Goal: Obtain resource: Obtain resource

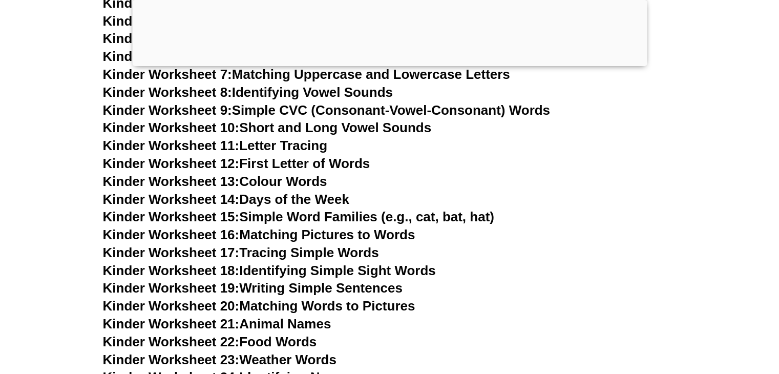
scroll to position [594, 0]
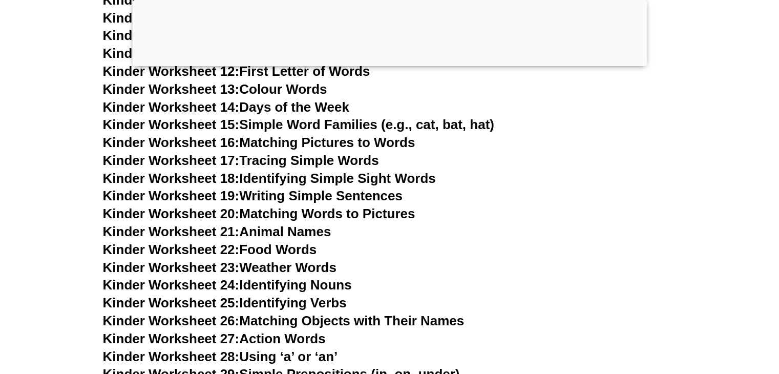
click at [375, 196] on link "Kinder Worksheet 19: Writing Simple Sentences" at bounding box center [253, 195] width 300 height 15
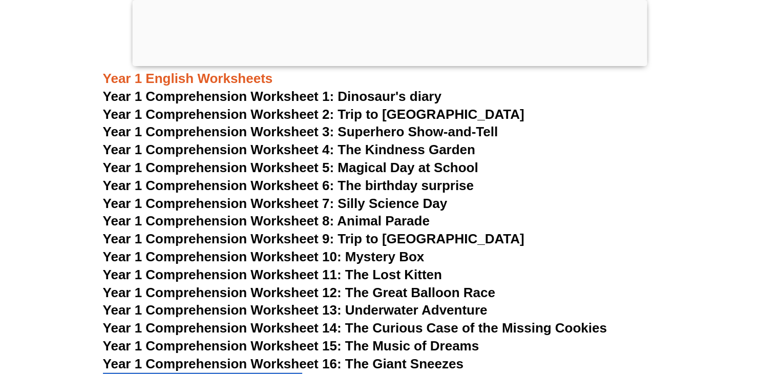
scroll to position [1304, 0]
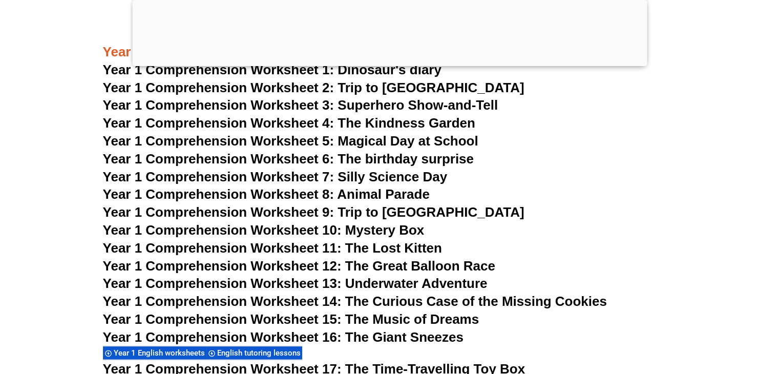
click at [298, 177] on span "Year 1 Comprehension Worksheet 7: Silly Science Day" at bounding box center [275, 176] width 345 height 15
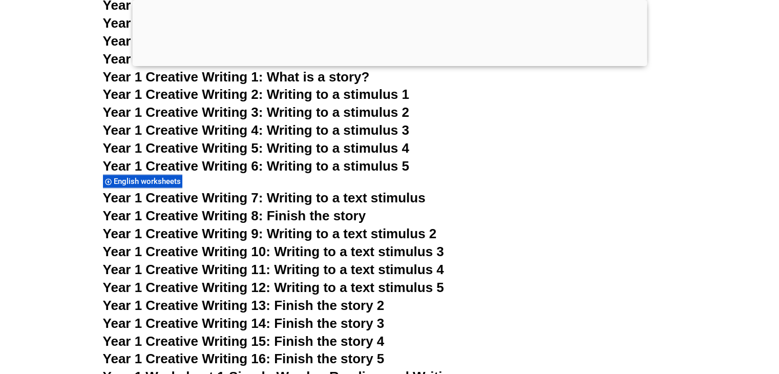
scroll to position [1631, 0]
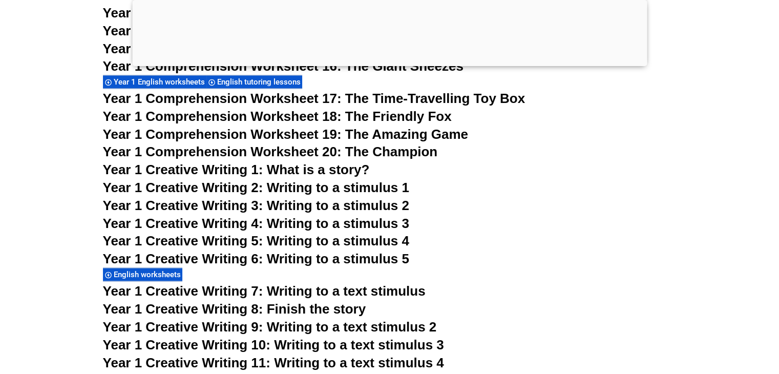
click at [220, 188] on span "Year 1 Creative Writing 2: Writing to a stimulus 1" at bounding box center [256, 187] width 306 height 15
click at [555, 209] on h3 "Year 1 Creative Writing 3: Writing to a stimulus 2" at bounding box center [390, 205] width 574 height 17
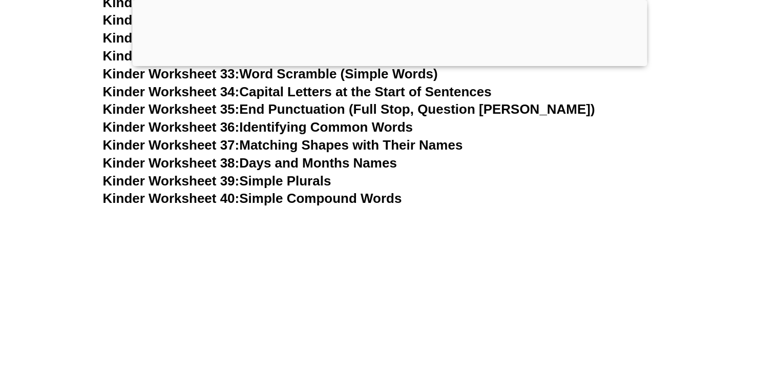
scroll to position [1084, 0]
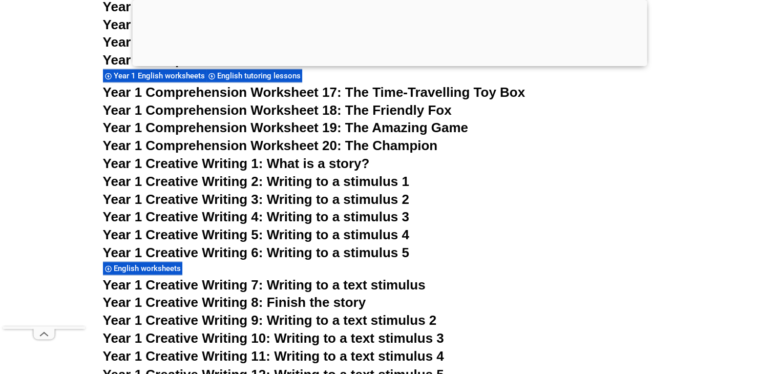
scroll to position [1645, 0]
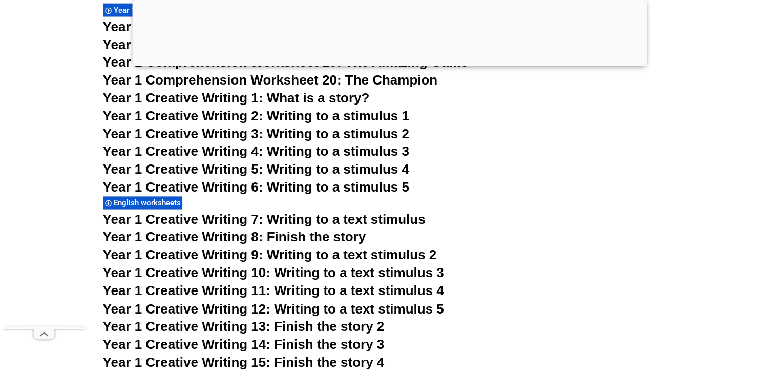
click at [217, 100] on span "Year 1 Creative Writing 1: What is a story?" at bounding box center [236, 97] width 267 height 15
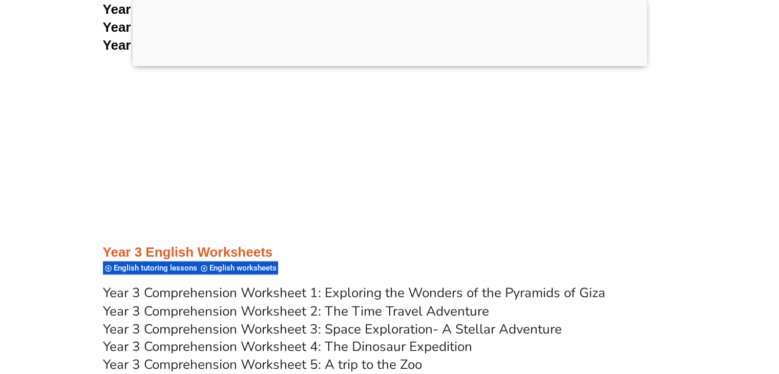
scroll to position [1332, 0]
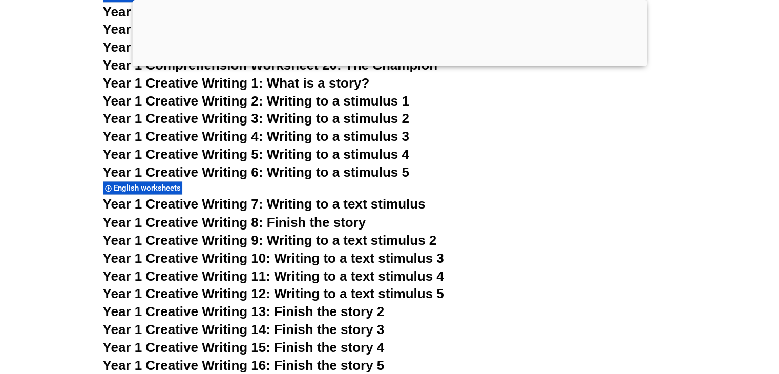
scroll to position [1842, 0]
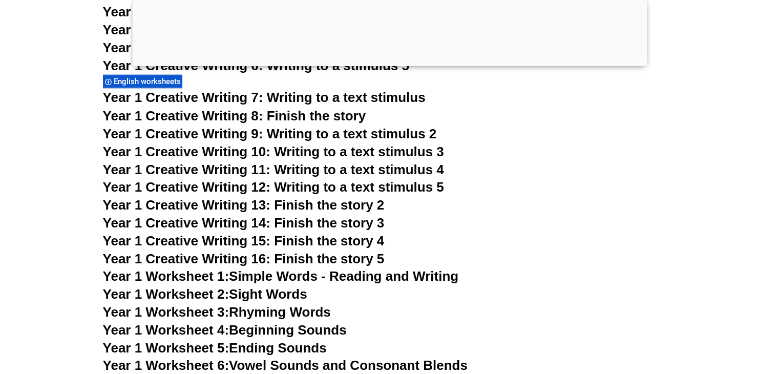
click at [209, 203] on span "Year 1 Creative Writing 13: Finish the story 2" at bounding box center [244, 204] width 282 height 15
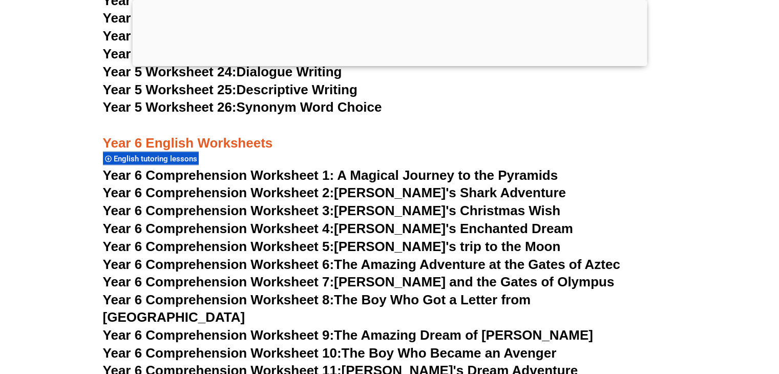
scroll to position [5762, 0]
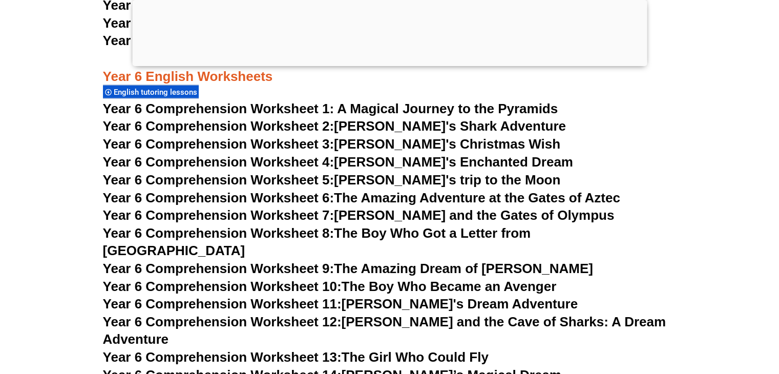
click at [267, 109] on span "Year 6 Comprehension Worksheet 1: A Magical Journey to the Pyramids" at bounding box center [330, 107] width 455 height 15
